Goal: Entertainment & Leisure: Consume media (video, audio)

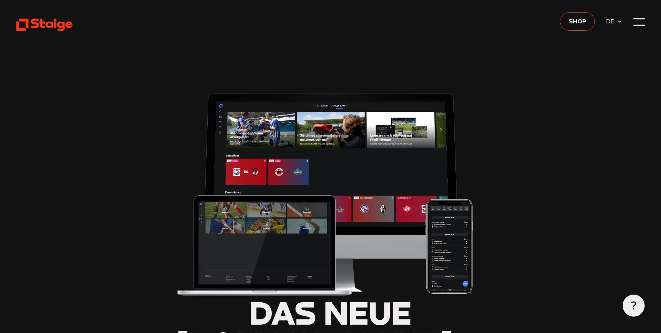
type input "0.8"
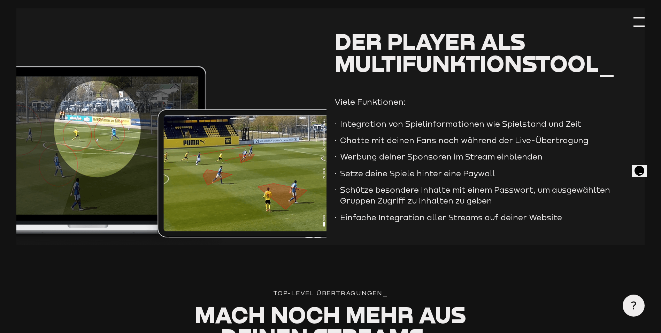
click at [634, 24] on div at bounding box center [639, 21] width 11 height 11
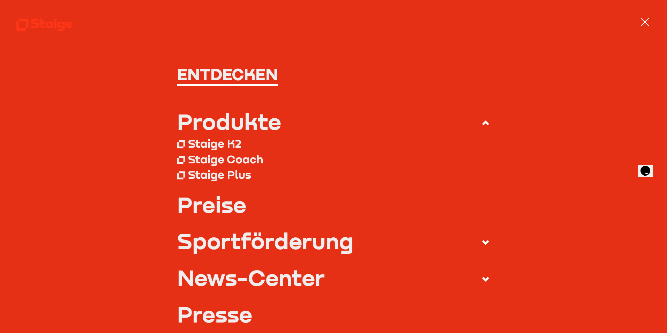
click at [646, 18] on div at bounding box center [644, 21] width 11 height 11
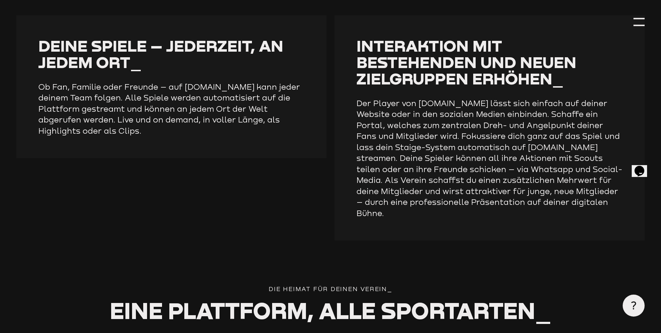
scroll to position [1151, 0]
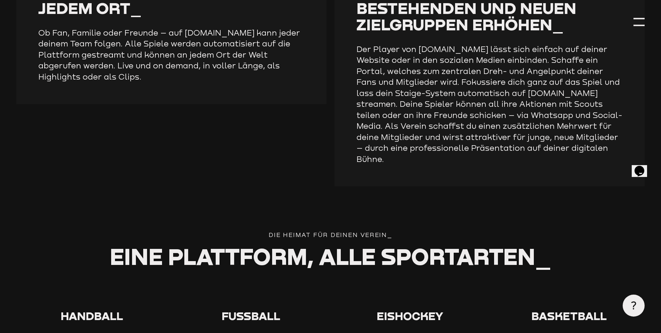
click at [266, 309] on span "Fußball" at bounding box center [251, 316] width 59 height 14
click at [248, 309] on span "Fußball" at bounding box center [251, 316] width 59 height 14
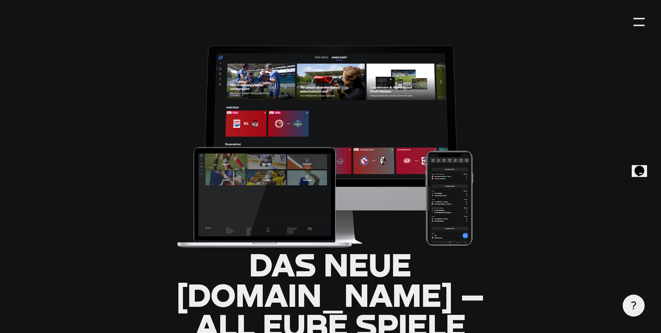
scroll to position [0, 0]
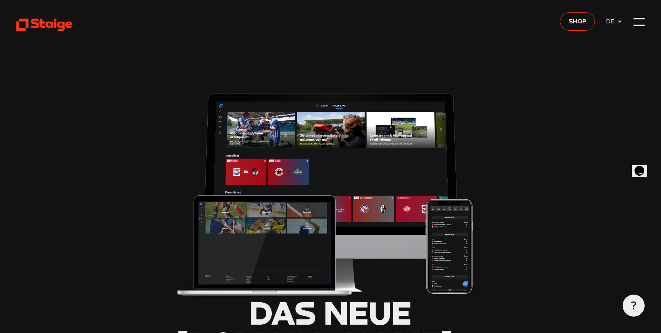
click at [25, 20] on use at bounding box center [44, 25] width 56 height 12
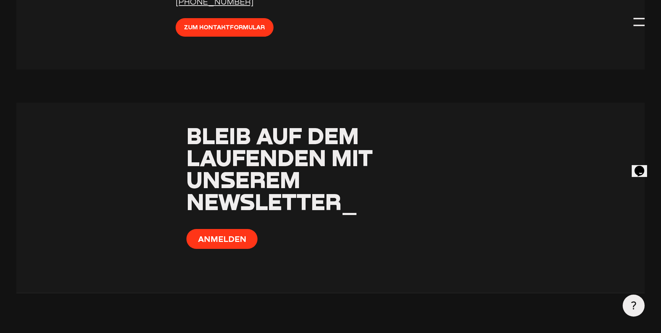
scroll to position [2820, 0]
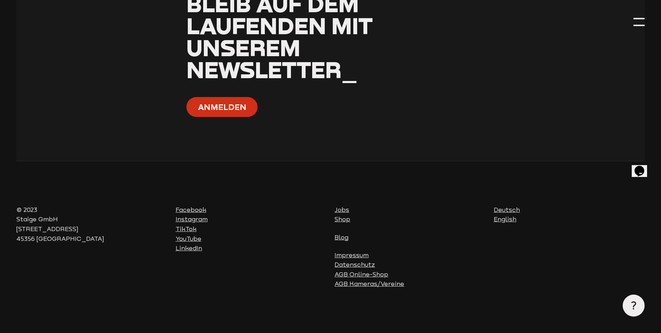
click at [236, 114] on button "Anmelden" at bounding box center [222, 107] width 71 height 20
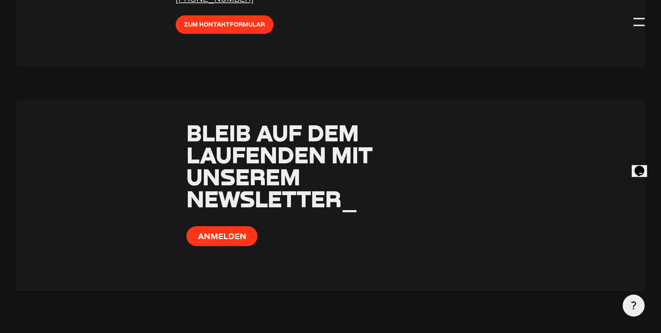
scroll to position [2646, 0]
